Goal: Task Accomplishment & Management: Use online tool/utility

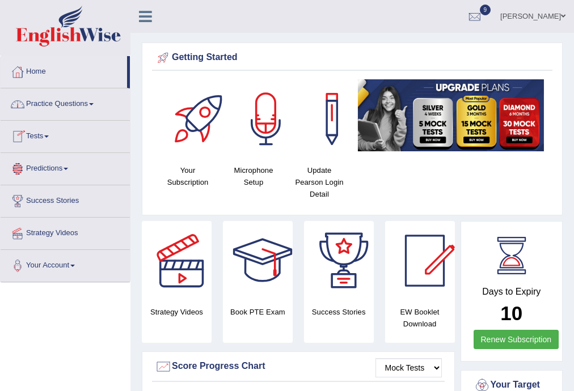
click at [39, 130] on link "Tests" at bounding box center [65, 135] width 129 height 28
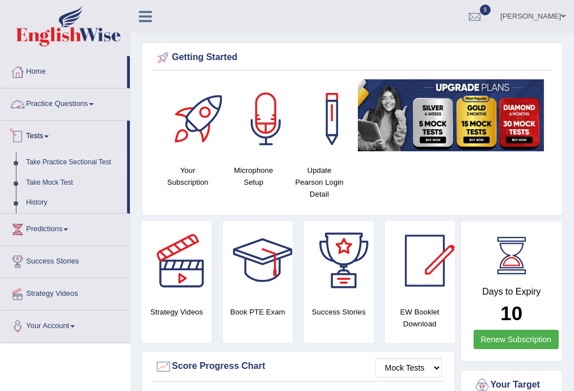
click at [50, 162] on link "Take Practice Sectional Test" at bounding box center [74, 162] width 106 height 20
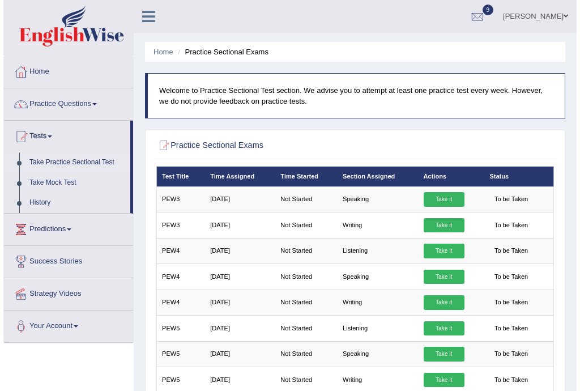
scroll to position [641, 0]
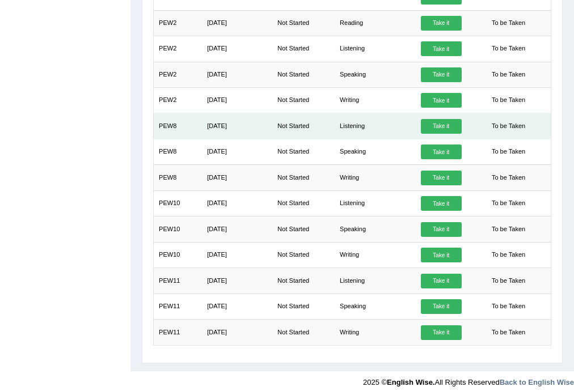
click at [439, 120] on link "Take it" at bounding box center [441, 126] width 41 height 15
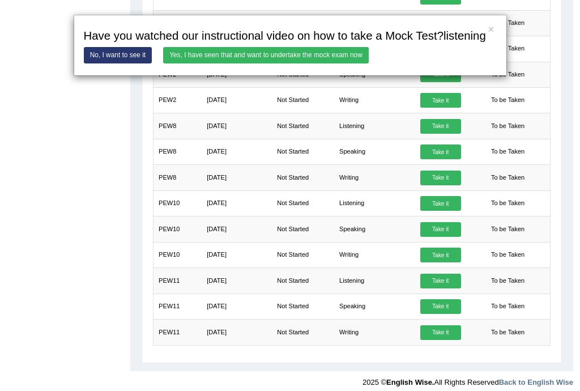
click at [320, 58] on link "Yes, I have seen that and want to undertake the mock exam now" at bounding box center [266, 55] width 206 height 16
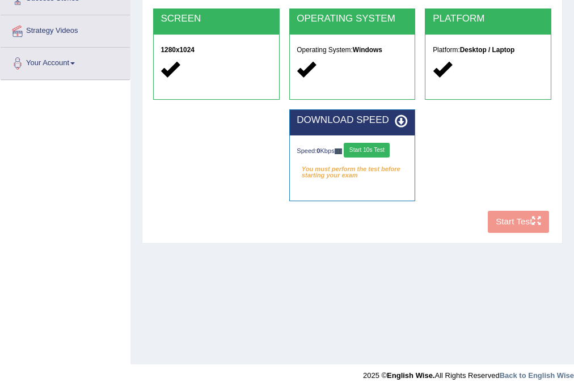
scroll to position [204, 0]
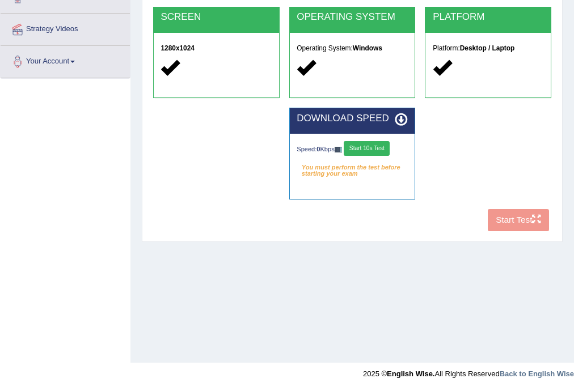
click at [509, 220] on div "COOKIES Cookies Enabled JAVASCRIPT Javascript Enabled BROWSER Browser: Chrome S…" at bounding box center [351, 70] width 403 height 331
click at [389, 149] on button "Start 10s Test" at bounding box center [367, 148] width 46 height 15
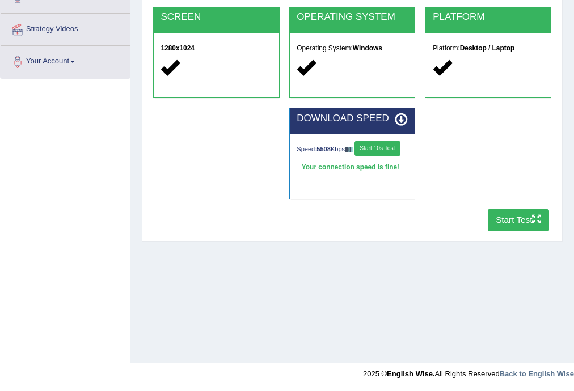
click at [512, 222] on button "Start Test" at bounding box center [518, 220] width 62 height 22
